Goal: Task Accomplishment & Management: Complete application form

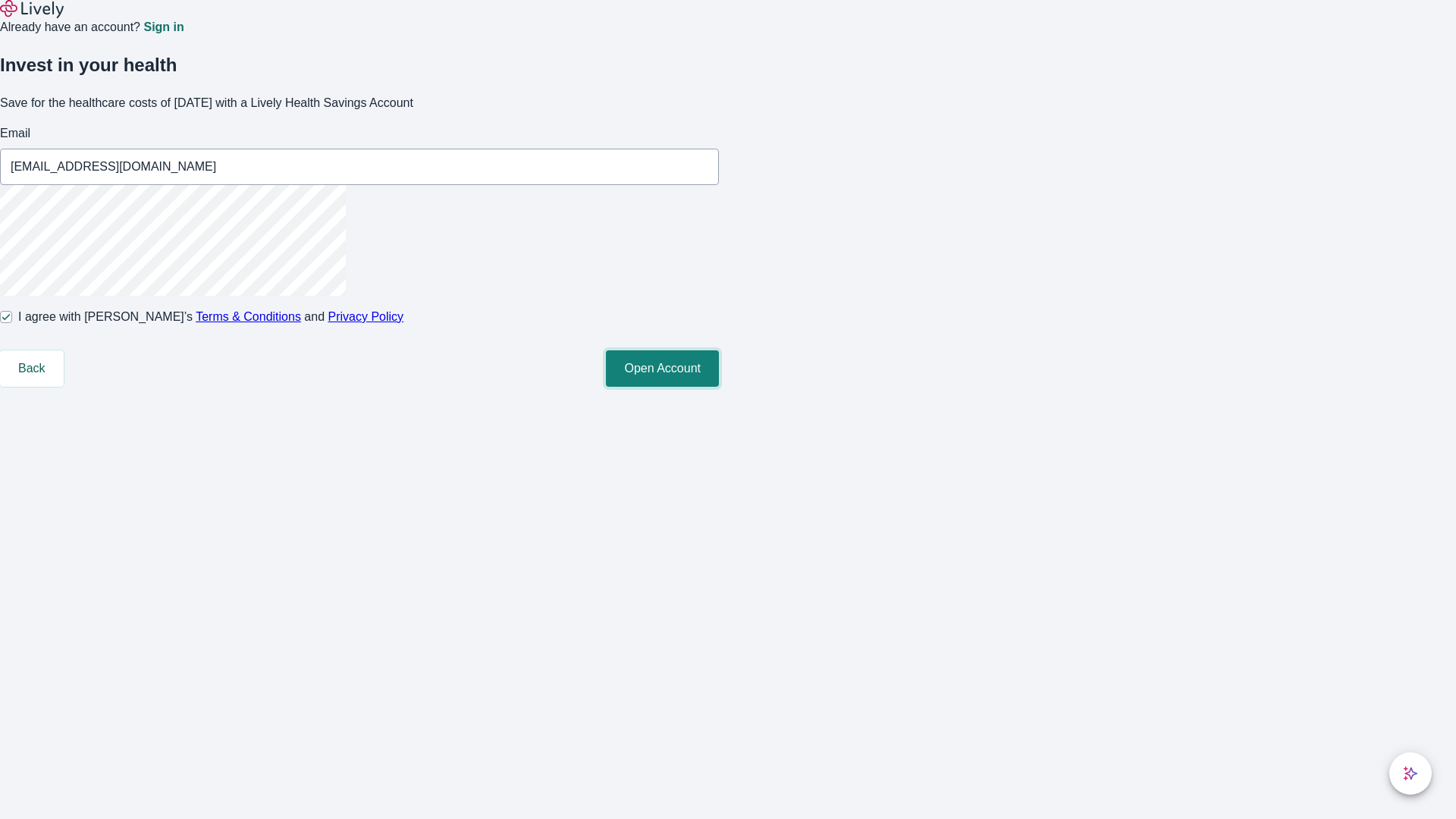
click at [719, 387] on button "Open Account" at bounding box center [663, 369] width 113 height 36
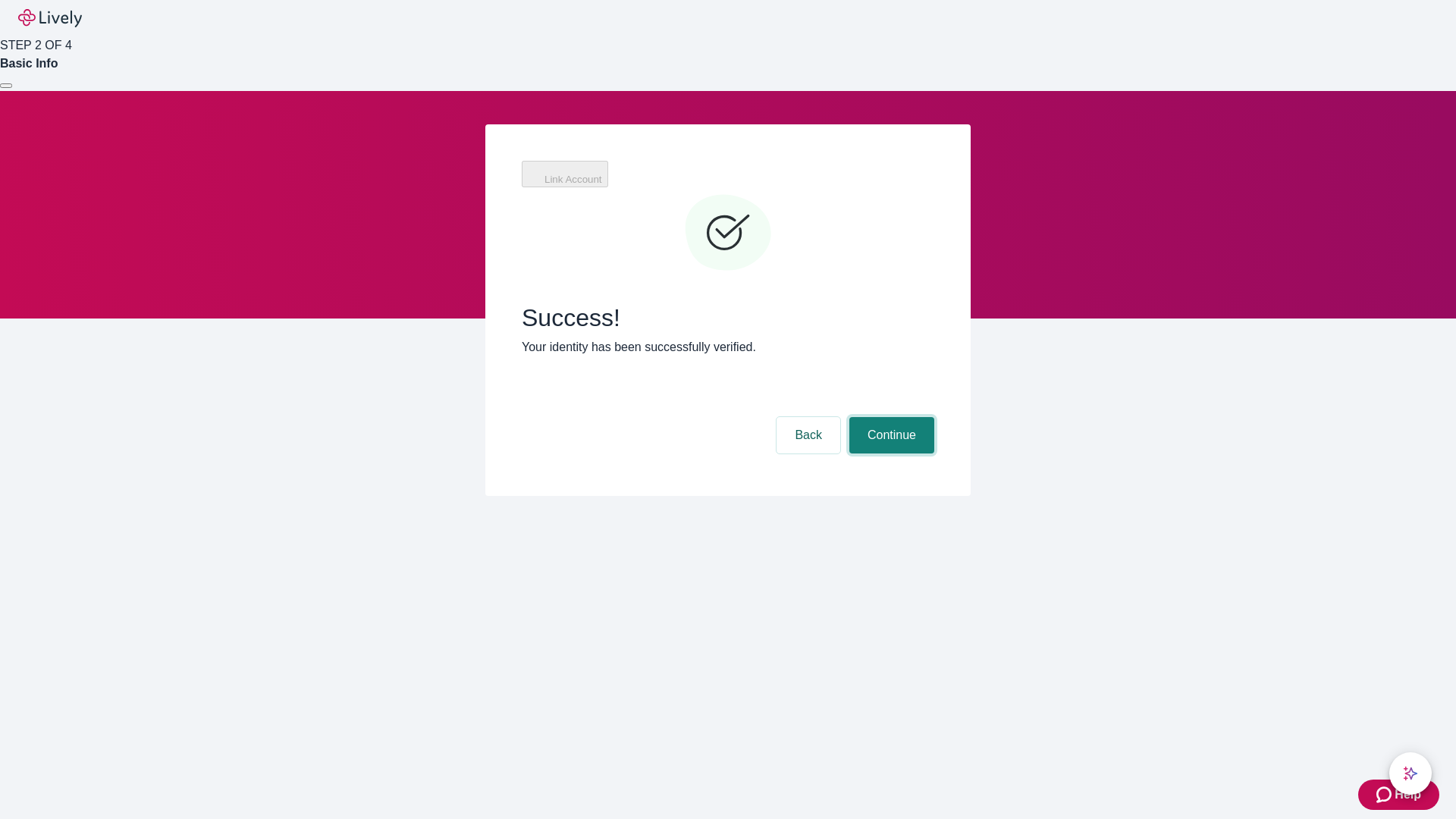
click at [890, 417] on button "Continue" at bounding box center [892, 435] width 85 height 36
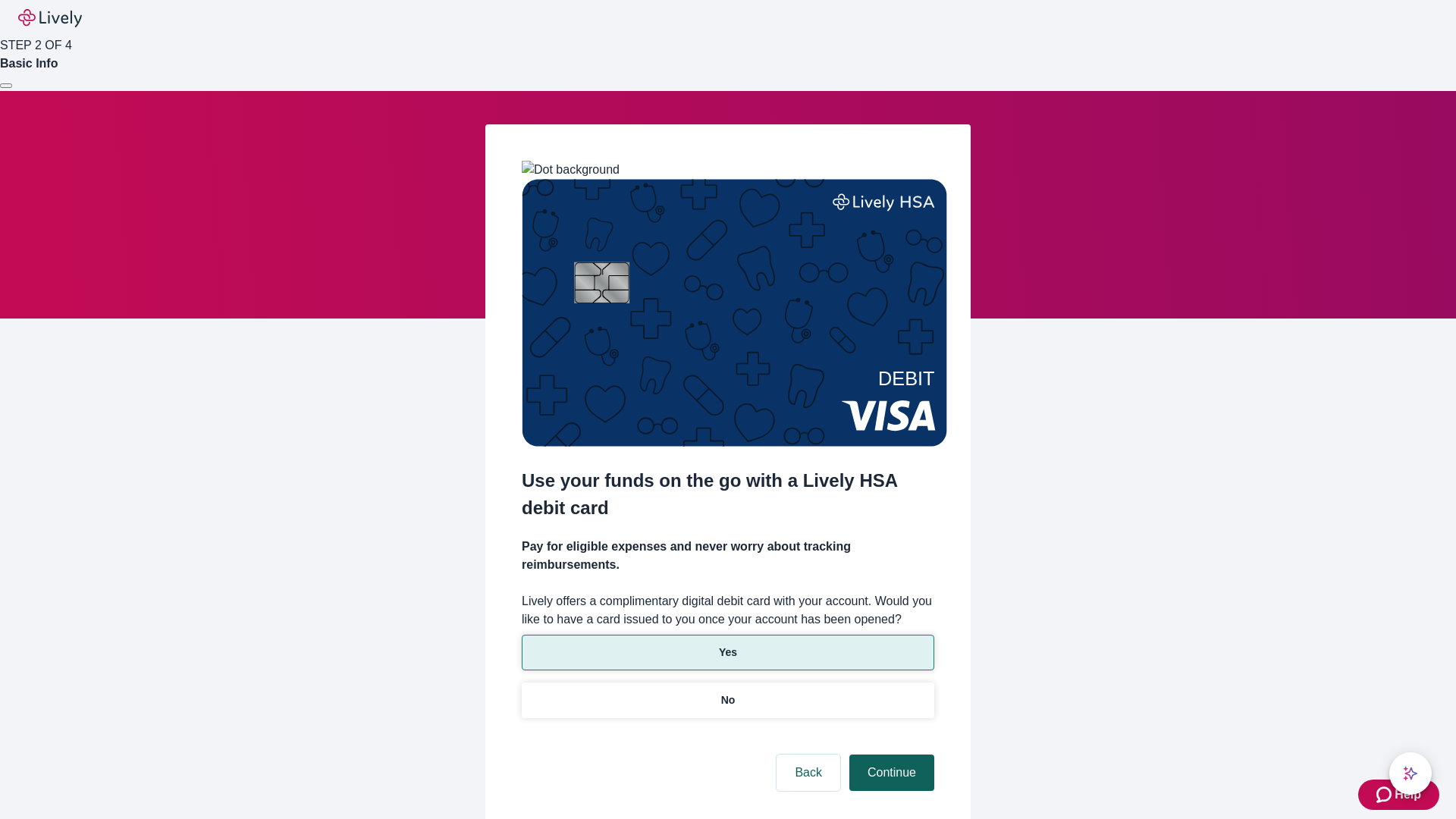
click at [727, 692] on p "No" at bounding box center [728, 700] width 14 height 16
click at [890, 755] on button "Continue" at bounding box center [892, 773] width 85 height 36
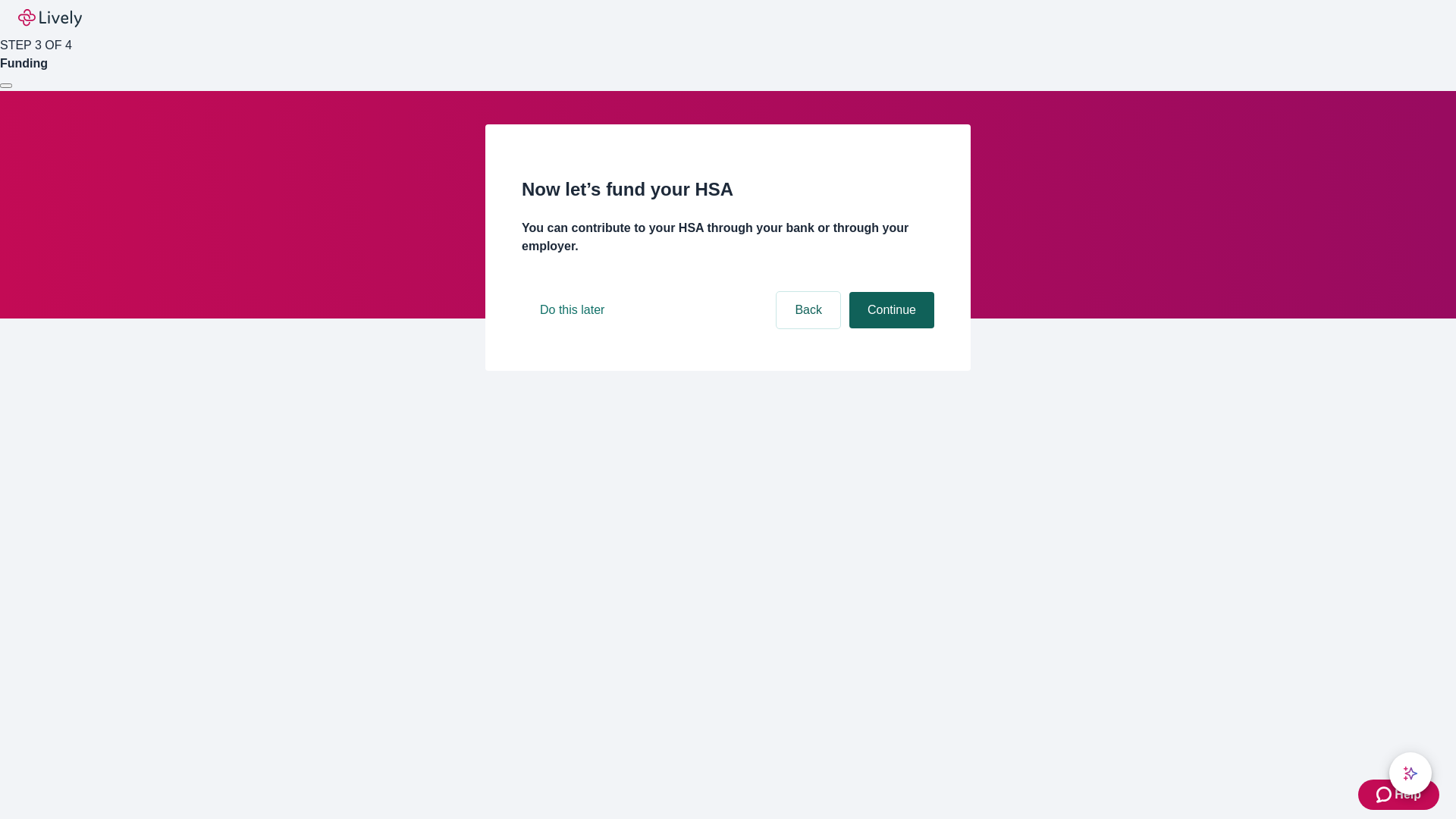
click at [890, 329] on button "Continue" at bounding box center [892, 310] width 85 height 36
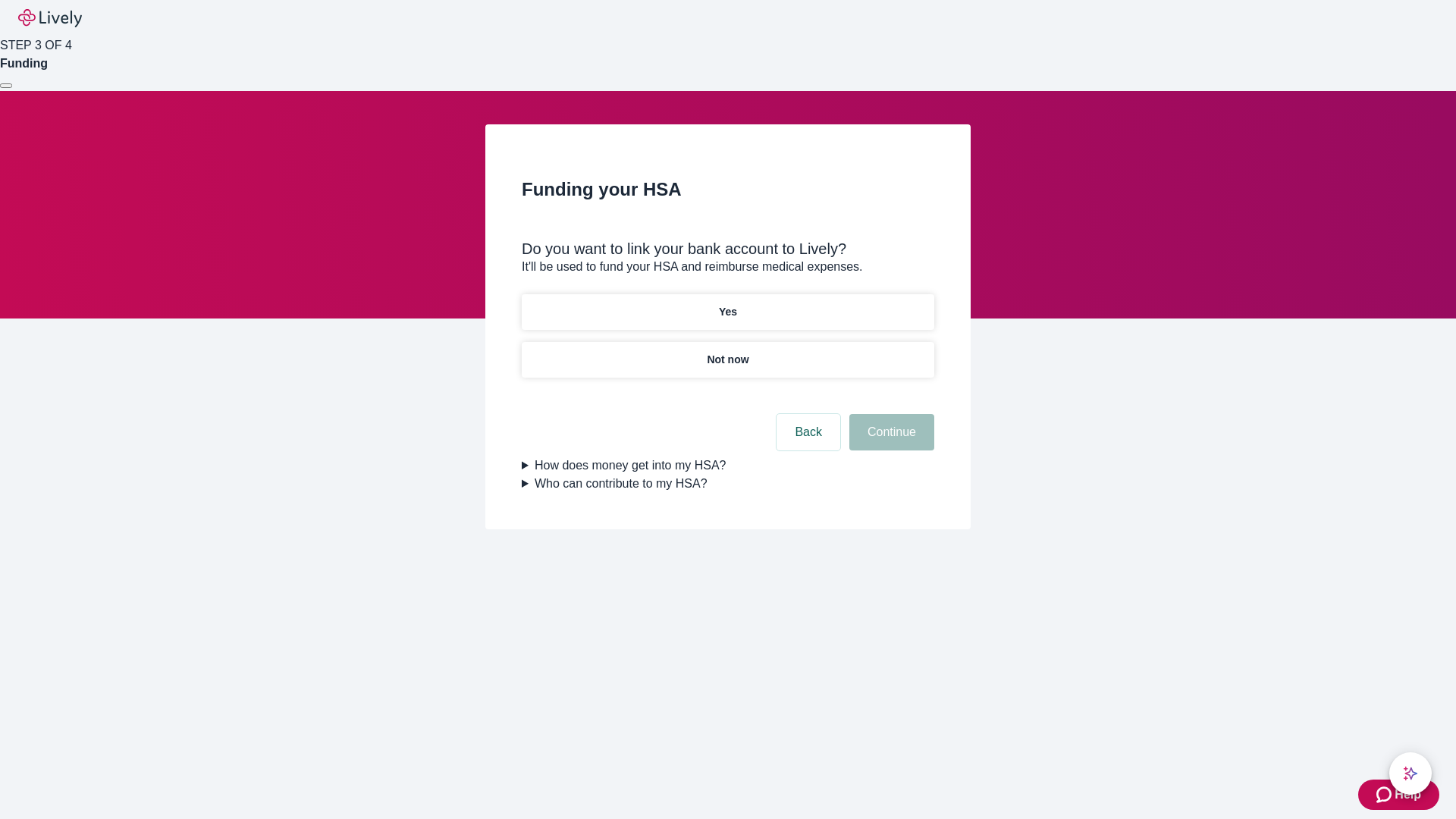
click at [727, 304] on p "Yes" at bounding box center [727, 312] width 18 height 16
click at [890, 414] on button "Continue" at bounding box center [892, 432] width 85 height 36
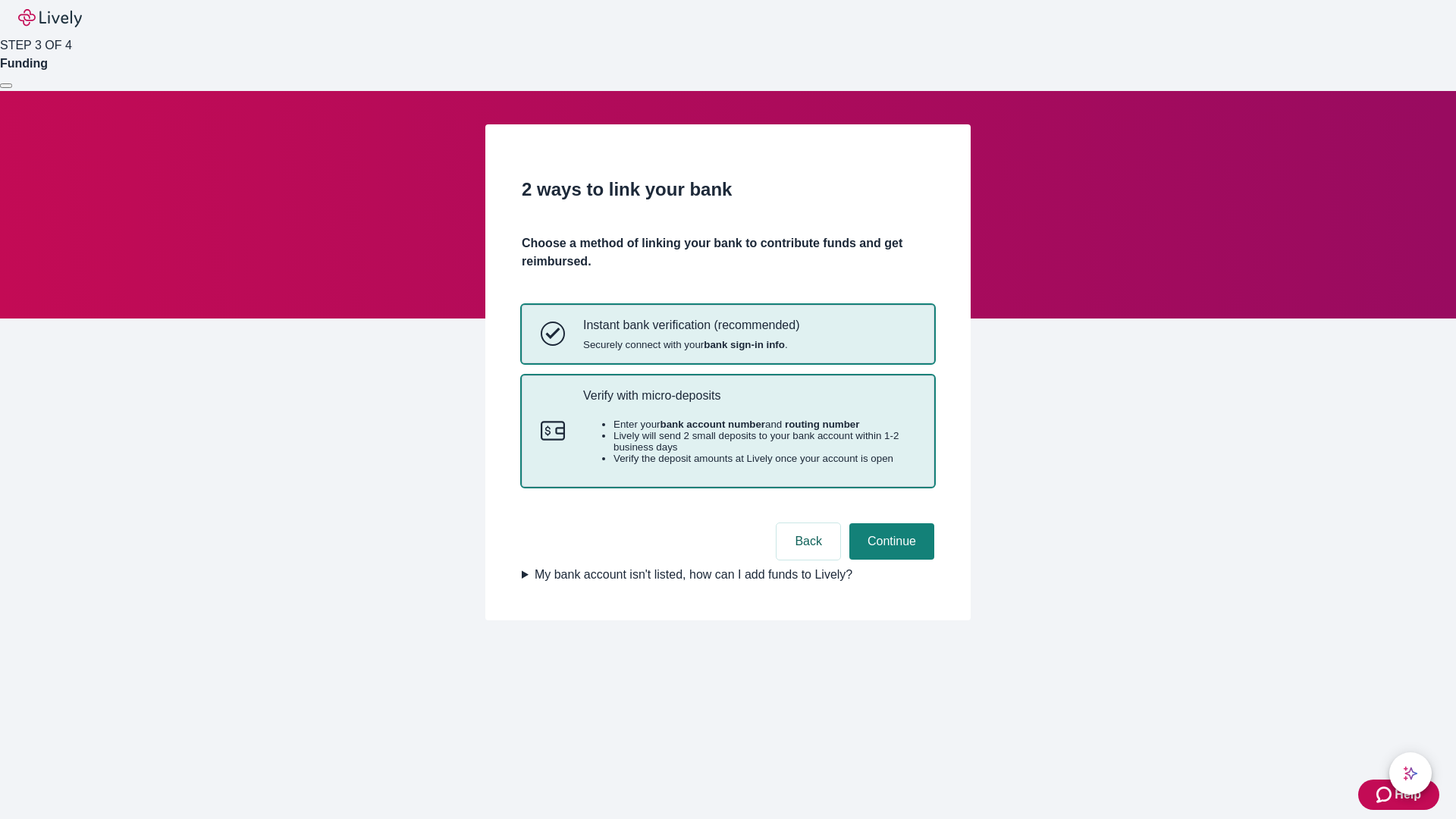
click at [748, 402] on p "Verify with micro-deposits" at bounding box center [749, 395] width 333 height 14
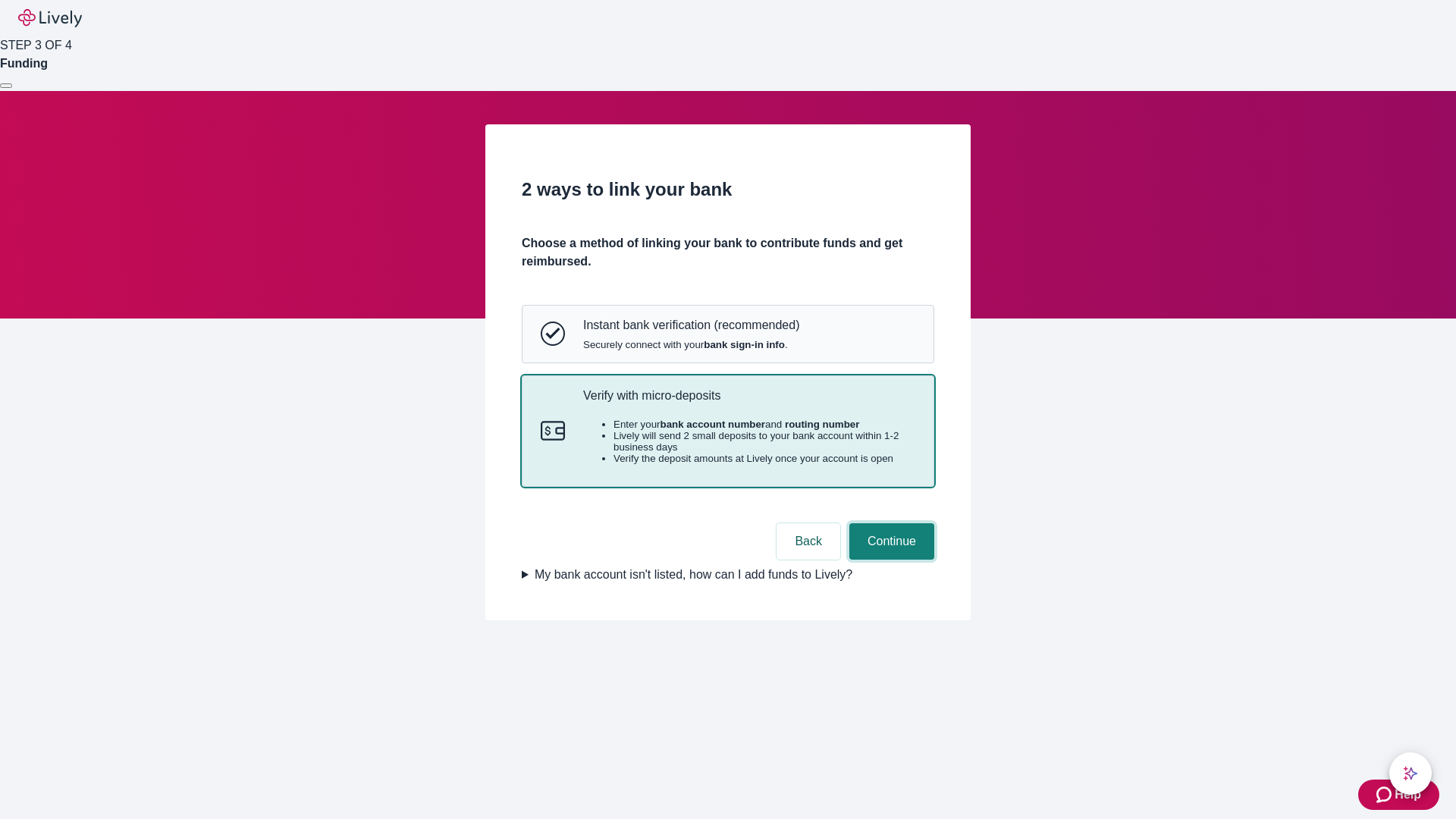
click at [890, 560] on button "Continue" at bounding box center [892, 542] width 85 height 36
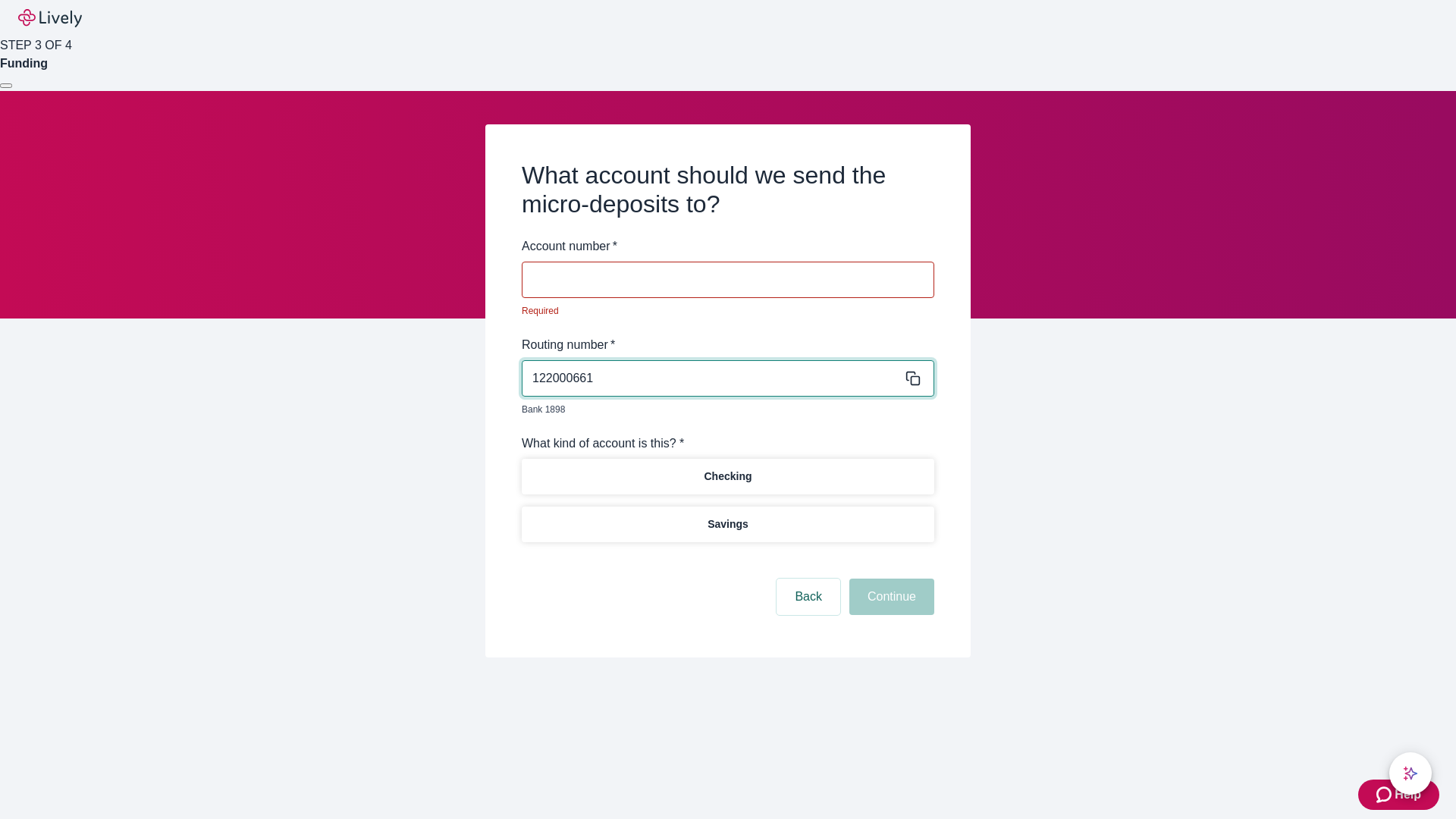
type input "122000661"
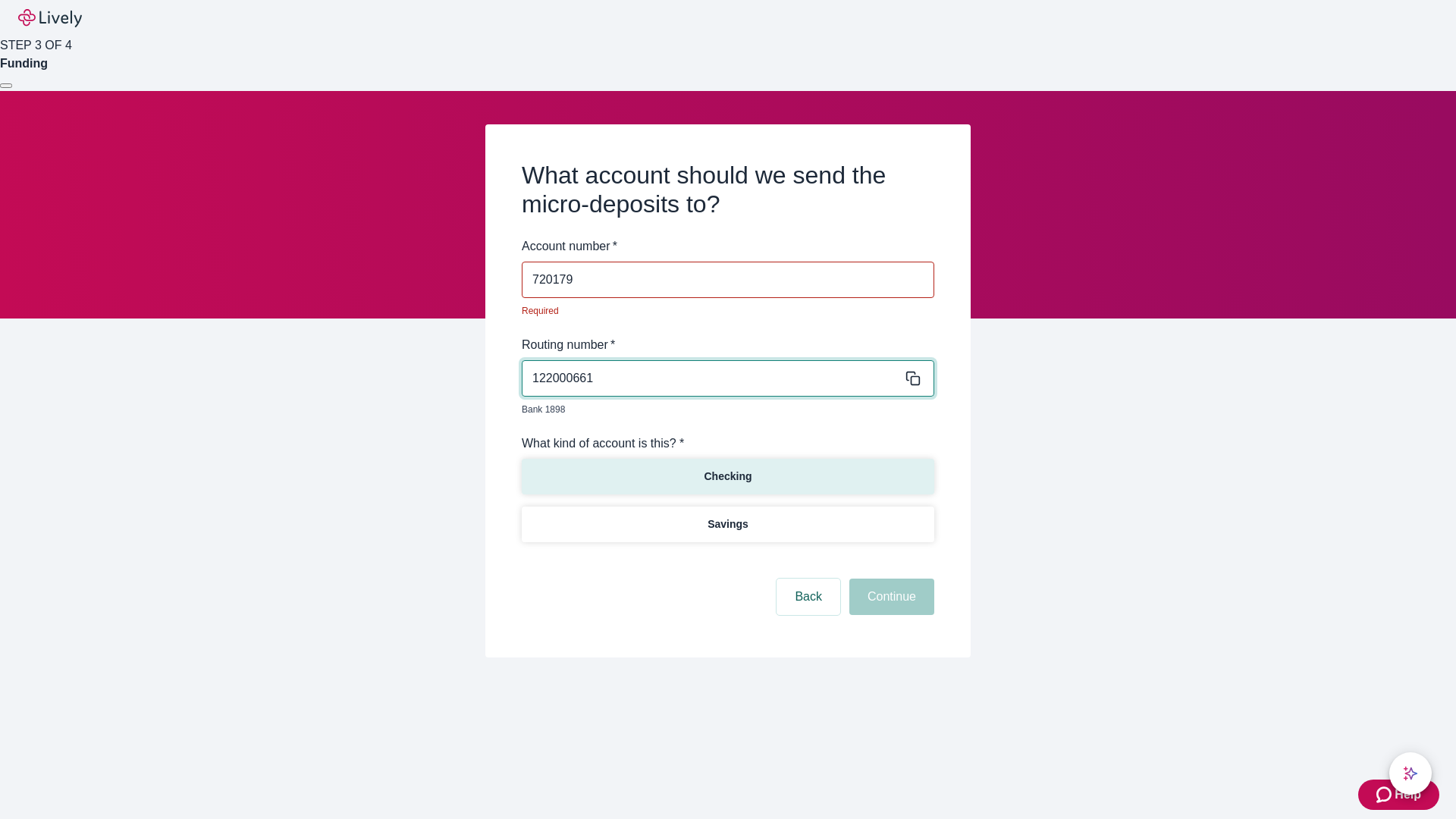
type input "720179"
click at [727, 468] on p "Checking" at bounding box center [727, 476] width 48 height 16
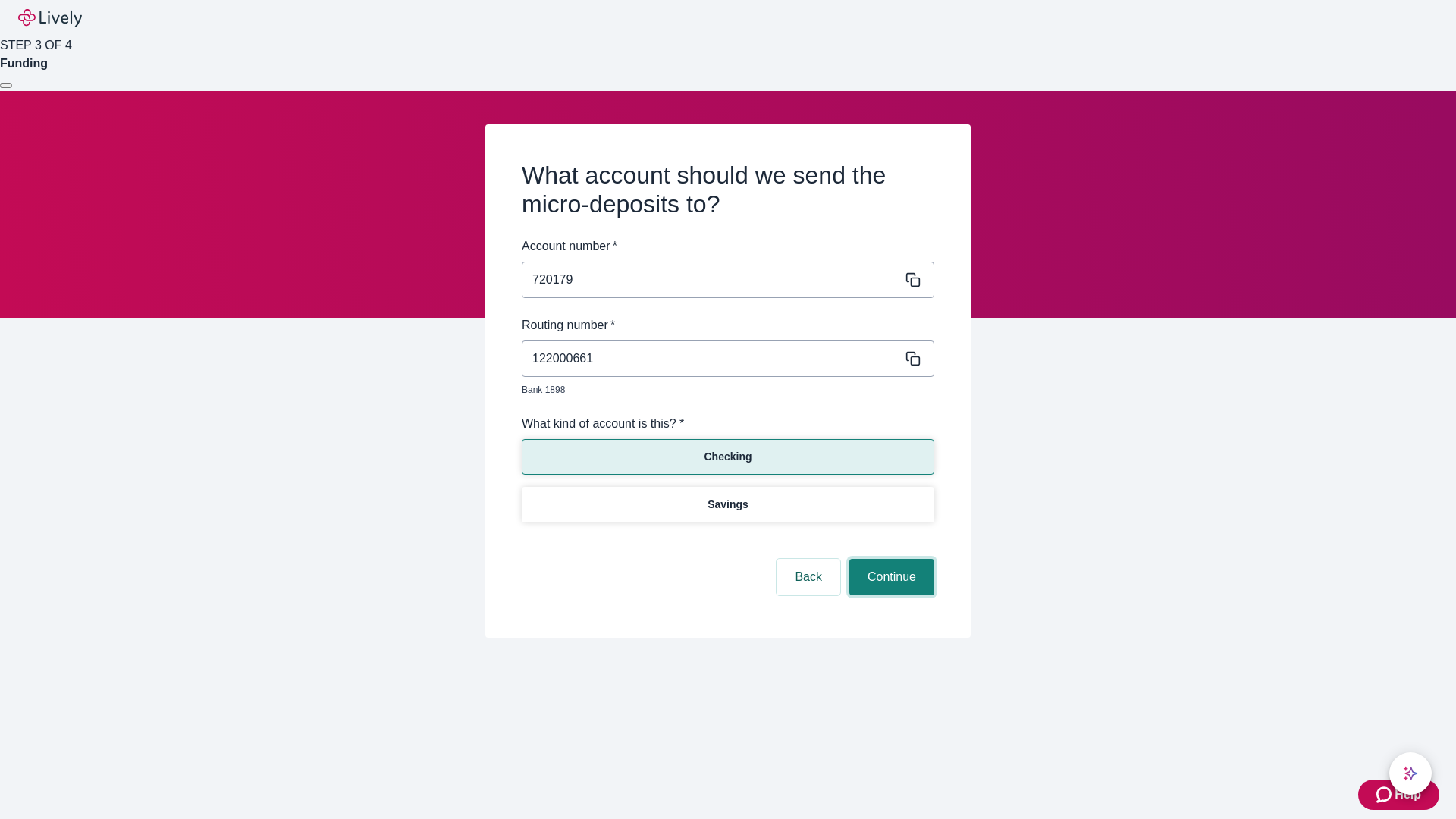
click at [890, 560] on button "Continue" at bounding box center [892, 577] width 85 height 36
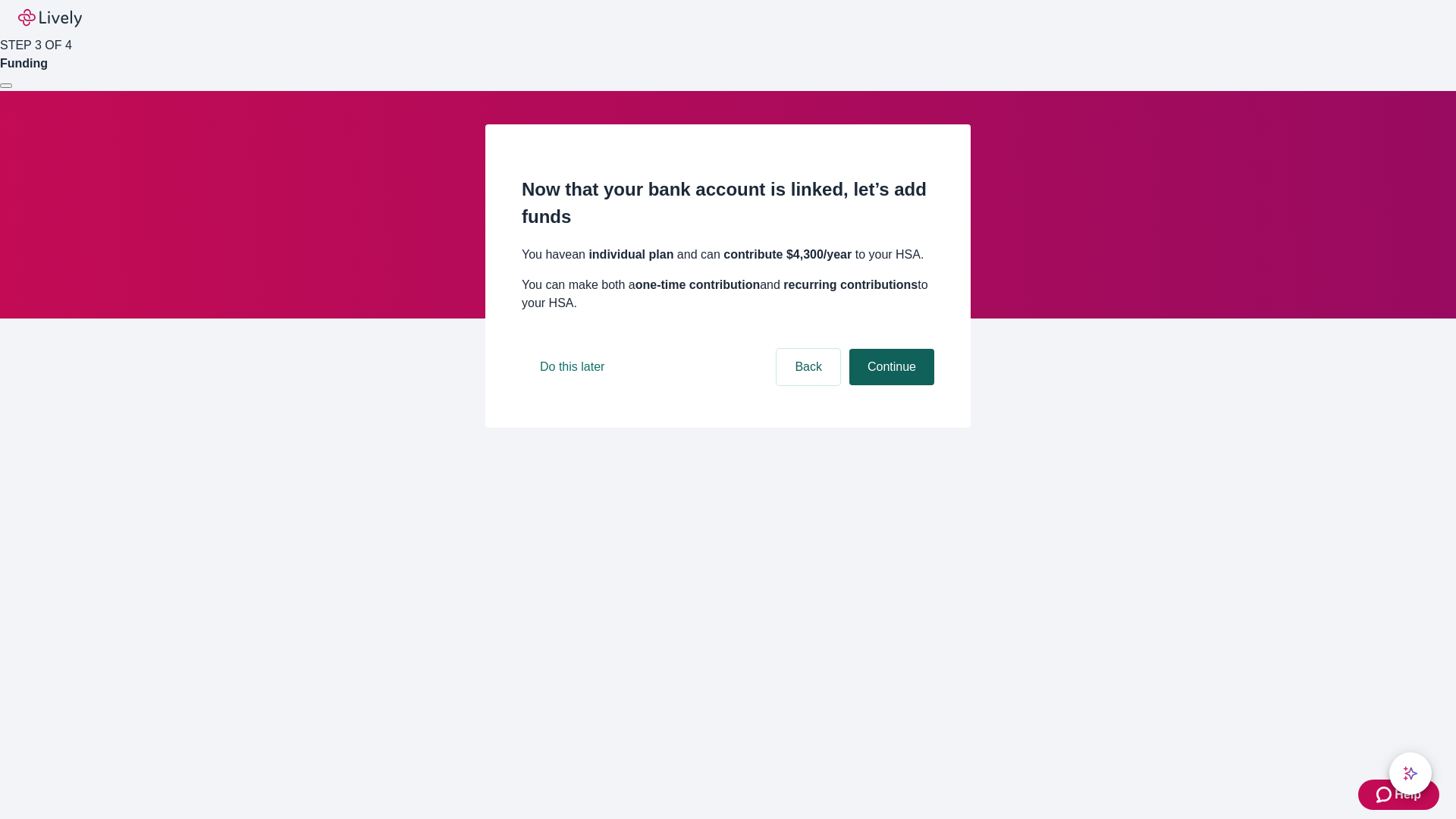
click at [890, 385] on button "Continue" at bounding box center [892, 367] width 85 height 36
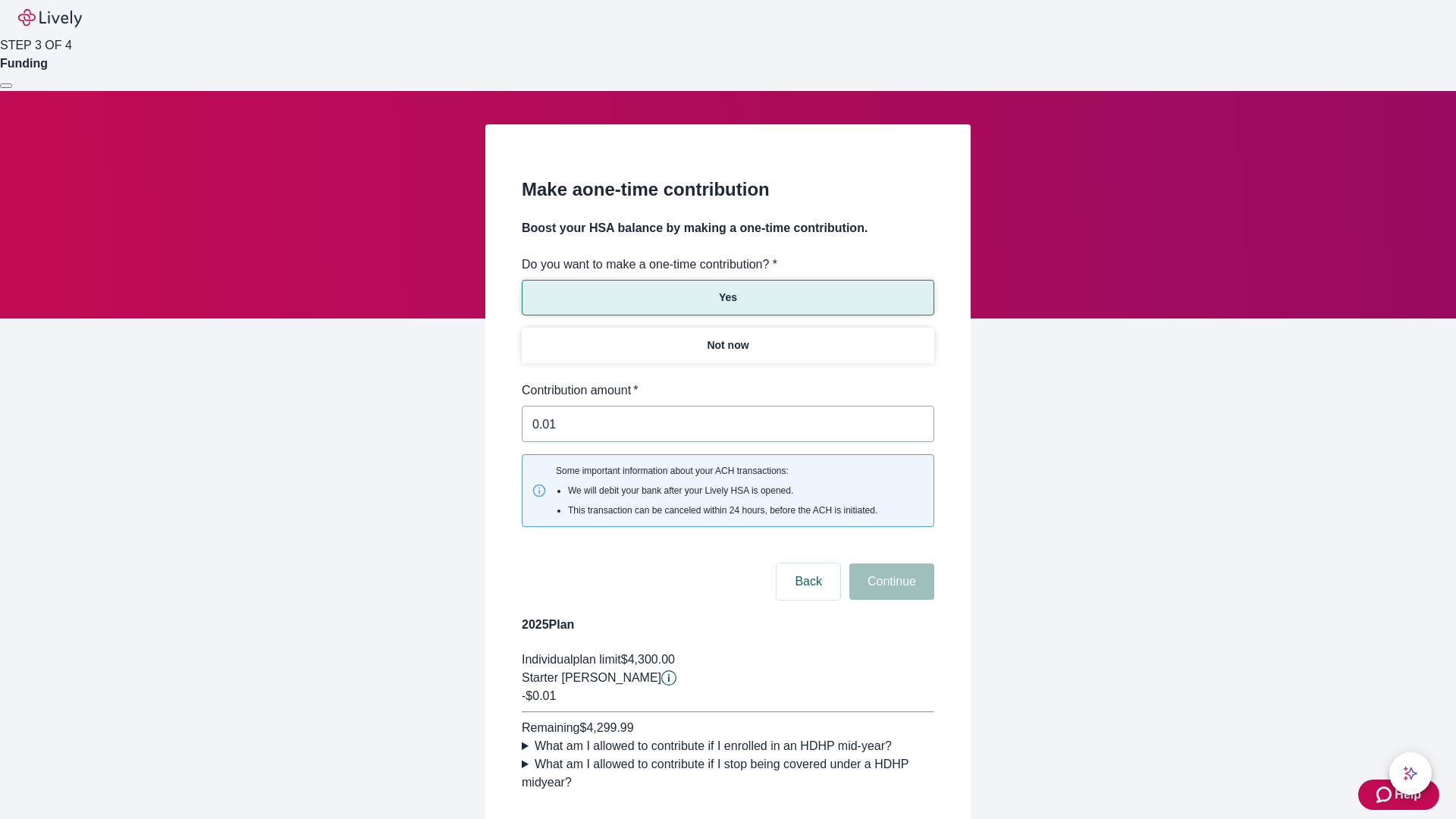
type input "0.01"
click at [890, 564] on button "Continue" at bounding box center [892, 582] width 85 height 36
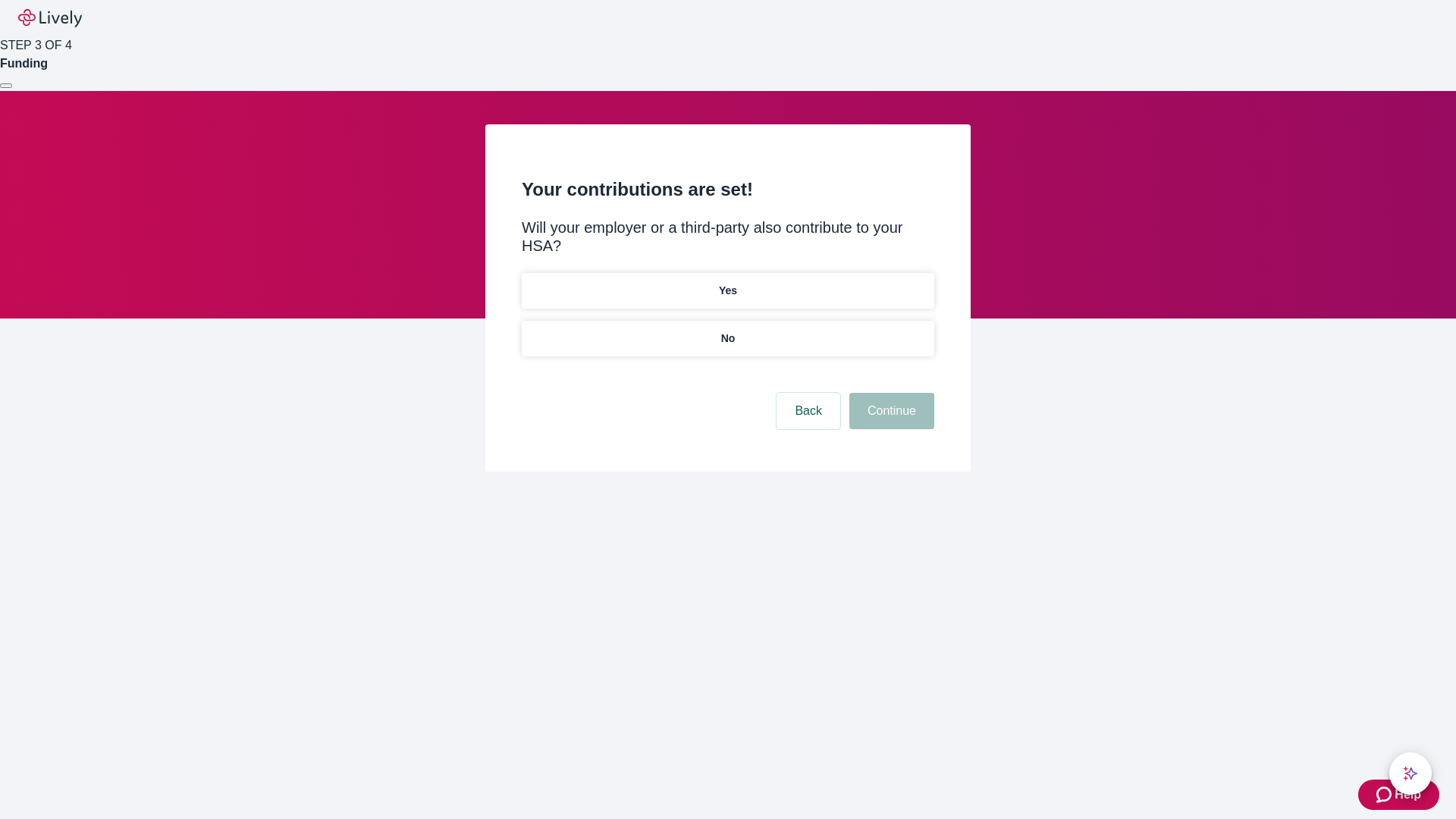
click at [727, 331] on p "No" at bounding box center [728, 339] width 14 height 16
click at [890, 393] on button "Continue" at bounding box center [892, 411] width 85 height 36
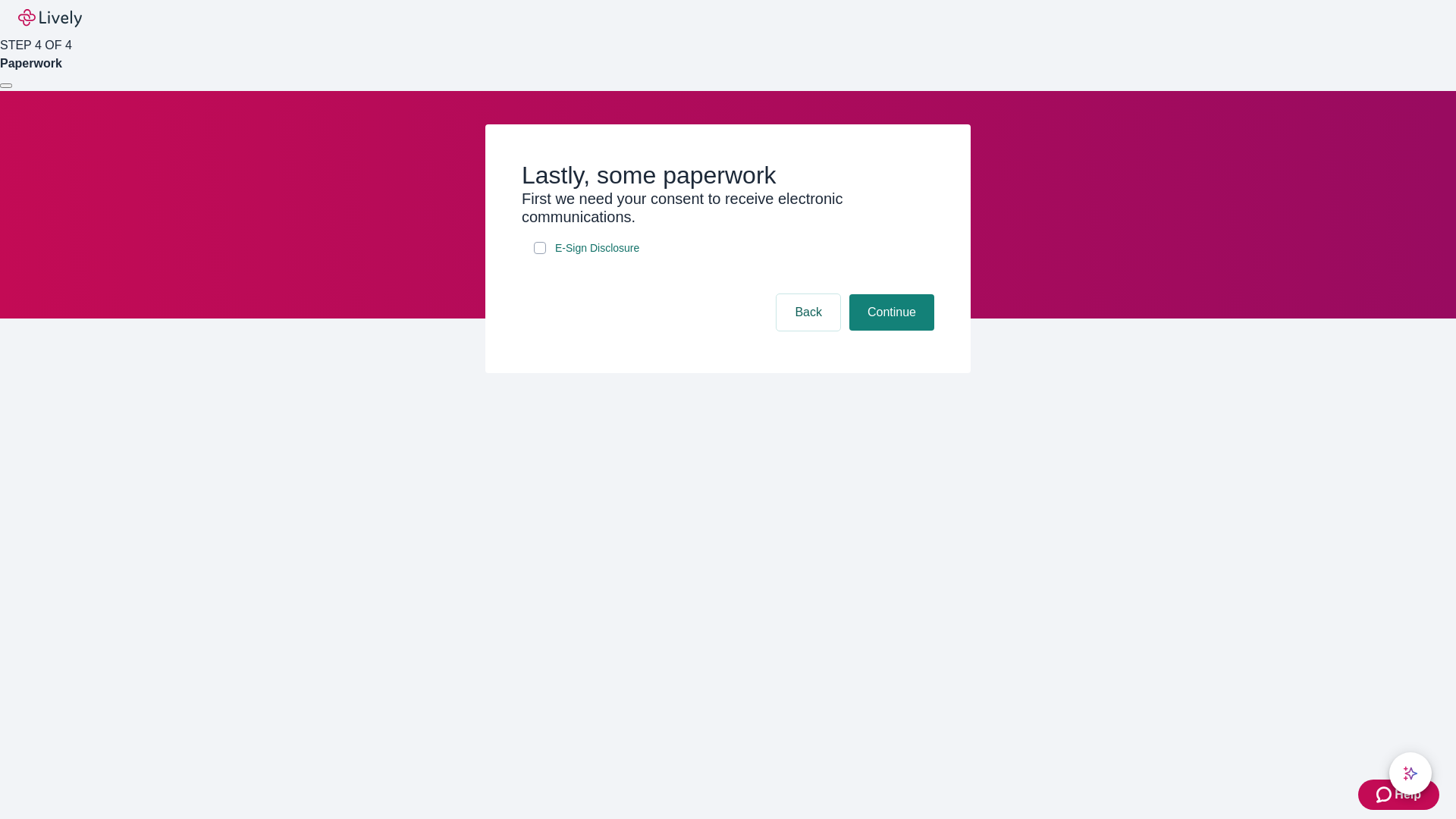
click at [540, 254] on input "E-Sign Disclosure" at bounding box center [539, 248] width 12 height 12
checkbox input "true"
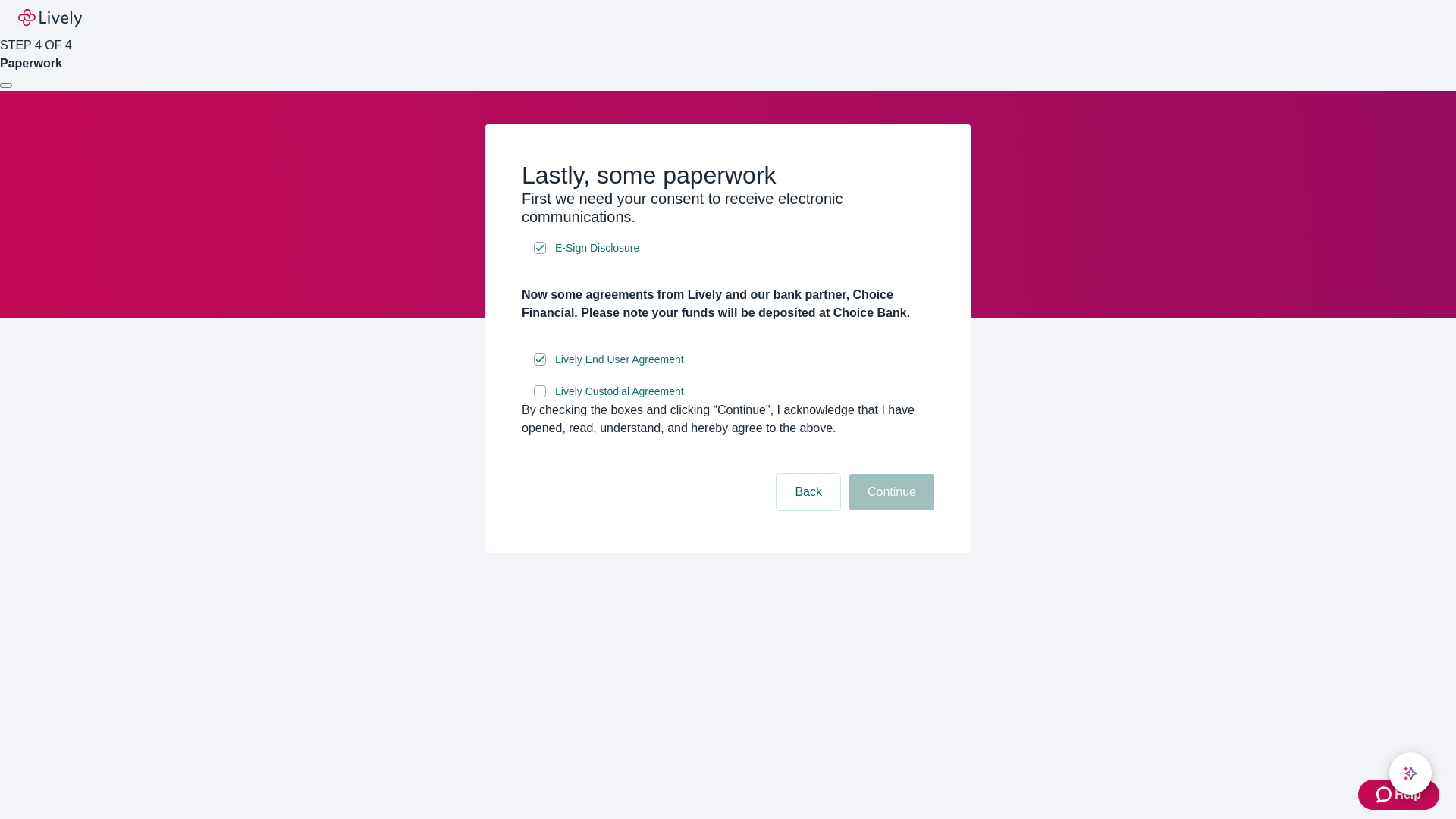
click at [540, 397] on input "Lively Custodial Agreement" at bounding box center [539, 391] width 12 height 12
checkbox input "true"
click at [890, 510] on button "Continue" at bounding box center [892, 492] width 85 height 36
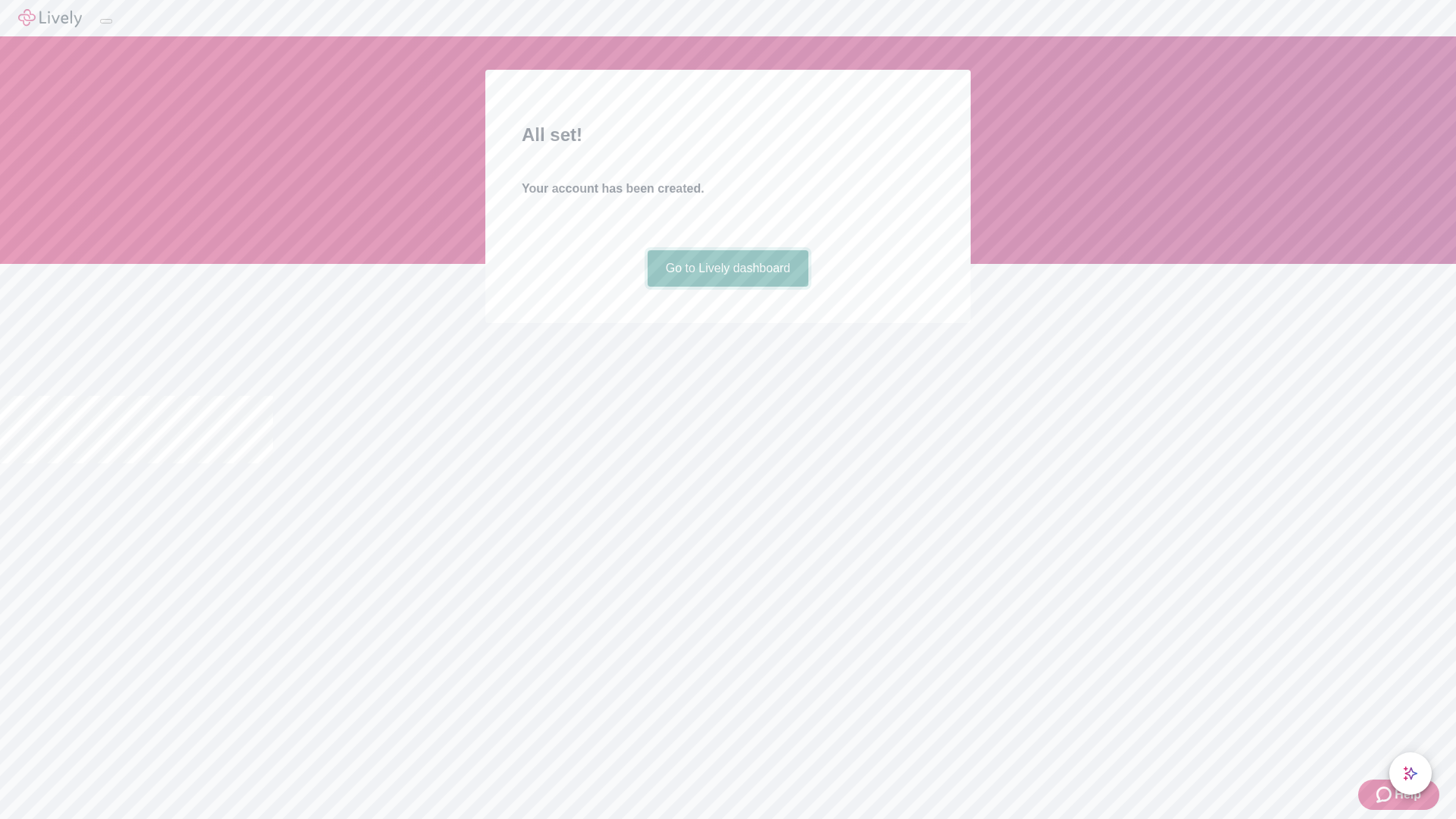
click at [727, 287] on link "Go to Lively dashboard" at bounding box center [728, 268] width 161 height 36
